Goal: Transaction & Acquisition: Purchase product/service

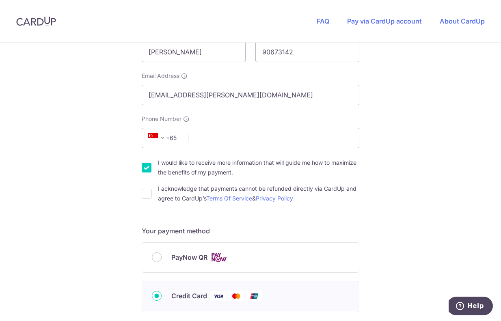
scroll to position [171, 0]
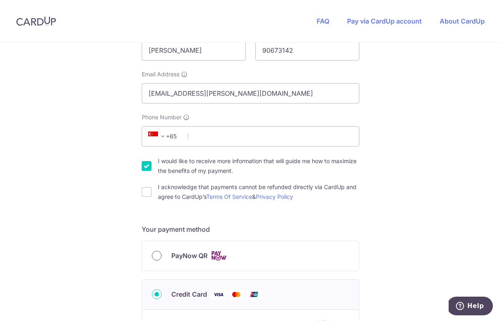
click at [153, 255] on input "PayNow QR" at bounding box center [157, 256] width 10 height 10
radio input "true"
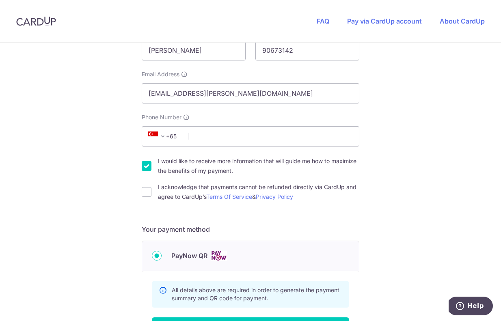
scroll to position [315, 0]
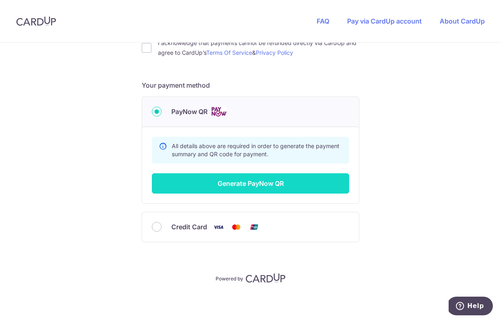
click at [270, 181] on button "Generate PayNow QR" at bounding box center [250, 183] width 197 height 20
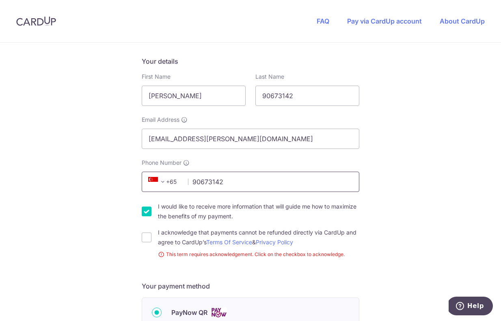
scroll to position [127, 0]
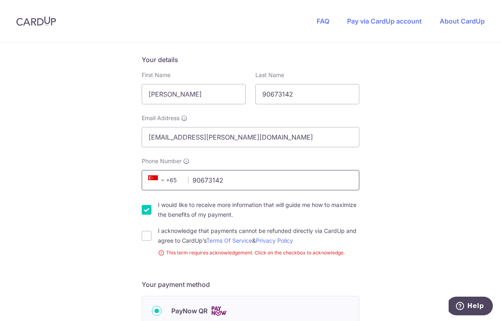
type input "90673142"
click at [393, 138] on div "You are paying BE MITEY COMPANY PTE. LTD. BE MITEY COMPANY PTE. LTD. uses CardU…" at bounding box center [250, 218] width 501 height 605
click at [145, 210] on input "I would like to receive more information that will guide me how to maximize the…" at bounding box center [147, 210] width 10 height 10
checkbox input "false"
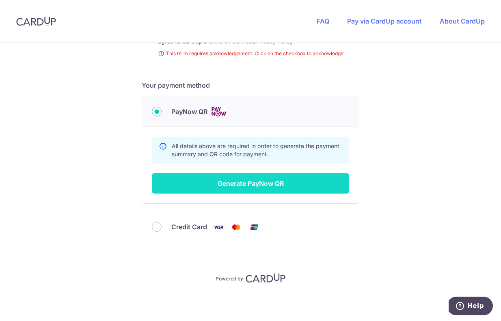
click at [253, 185] on button "Generate PayNow QR" at bounding box center [250, 183] width 197 height 20
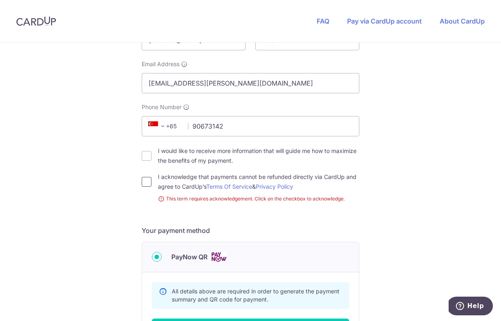
click at [144, 179] on input "I acknowledge that payments cannot be refunded directly via CardUp and agree to…" at bounding box center [147, 182] width 10 height 10
checkbox input "true"
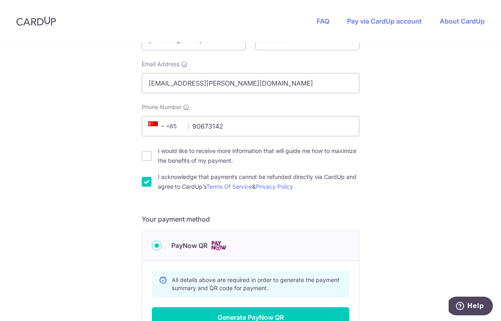
scroll to position [315, 0]
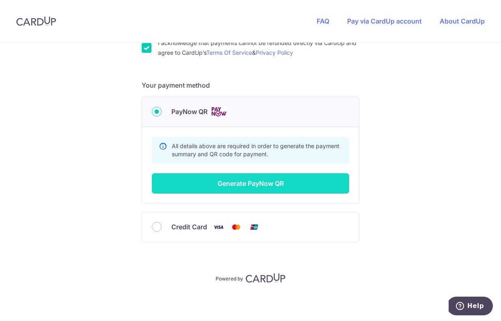
click at [238, 190] on button "Generate PayNow QR" at bounding box center [250, 183] width 197 height 20
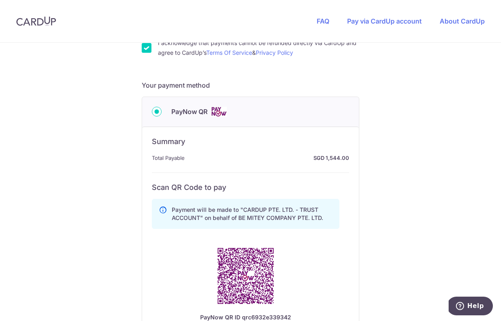
scroll to position [376, 0]
